Goal: Understand process/instructions: Learn about a topic

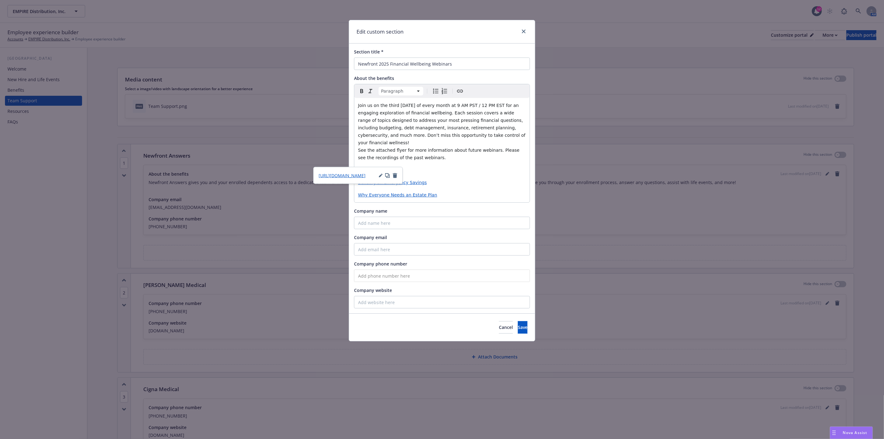
scroll to position [599, 0]
click at [467, 166] on p "Creating a Budget" at bounding box center [442, 169] width 168 height 7
click at [488, 166] on p "Creating a Budget" at bounding box center [442, 169] width 168 height 7
click at [528, 30] on div "Edit custom section" at bounding box center [442, 31] width 186 height 23
click at [523, 30] on icon "close" at bounding box center [524, 32] width 4 height 4
